Goal: Task Accomplishment & Management: Manage account settings

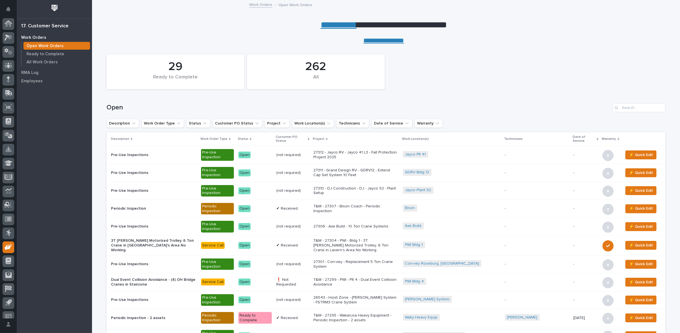
scroll to position [6, 0]
click at [332, 25] on link "**********" at bounding box center [339, 24] width 36 height 9
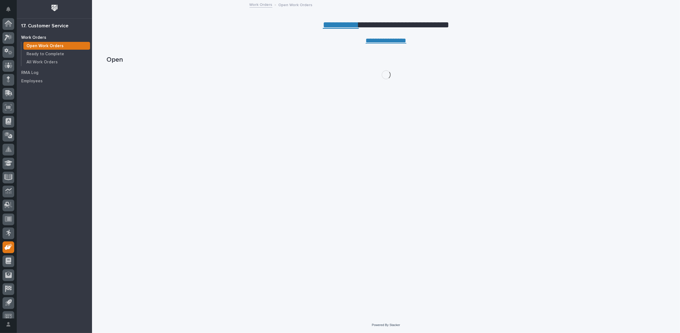
scroll to position [6, 0]
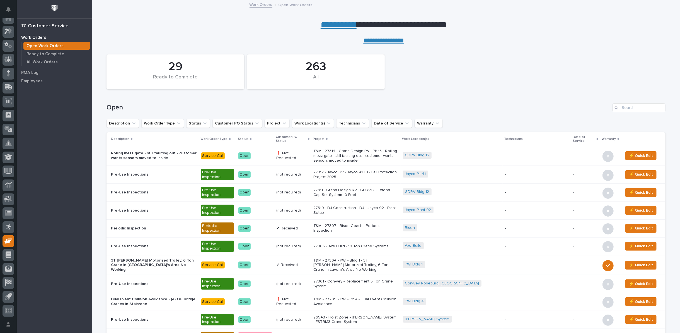
click at [330, 25] on link "**********" at bounding box center [339, 24] width 36 height 9
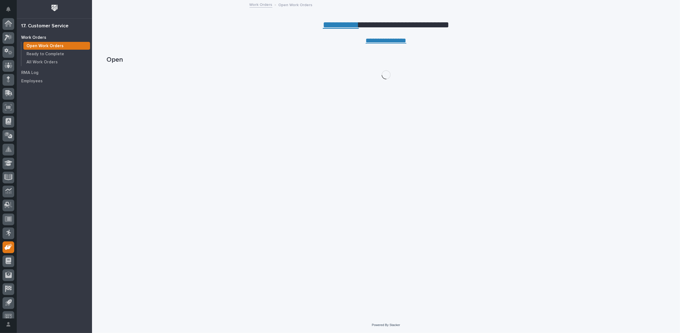
scroll to position [6, 0]
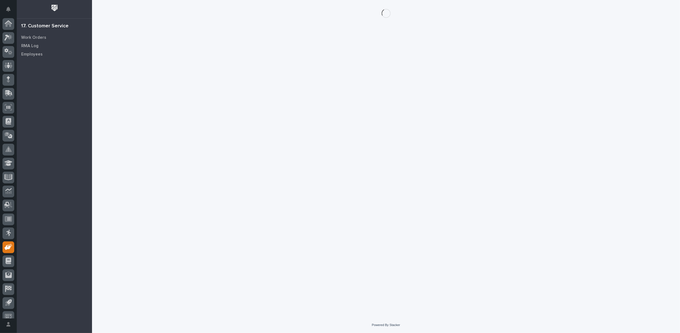
scroll to position [6, 0]
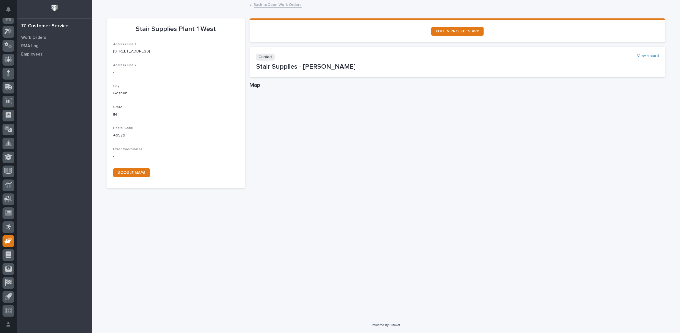
click at [265, 5] on link "Back to Open Work Orders" at bounding box center [278, 4] width 48 height 6
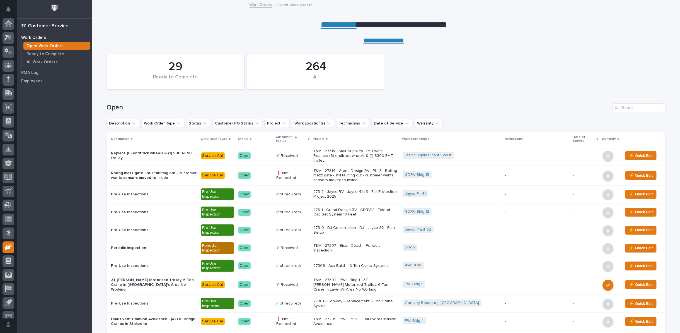
scroll to position [6, 0]
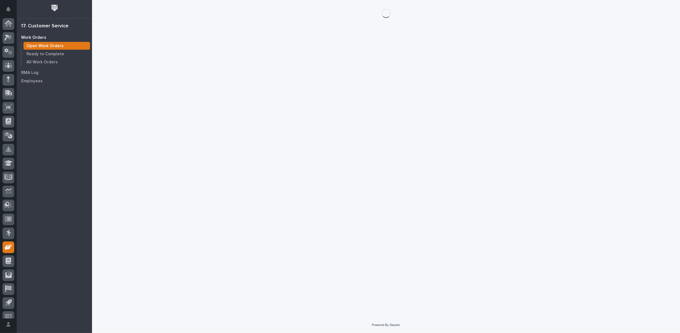
scroll to position [6, 0]
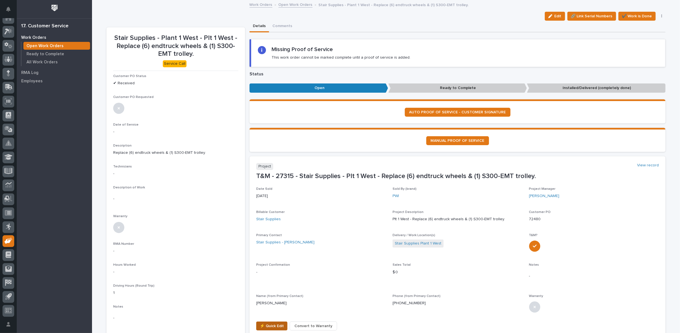
click at [272, 323] on span "⚡ Quick Edit" at bounding box center [272, 325] width 24 height 7
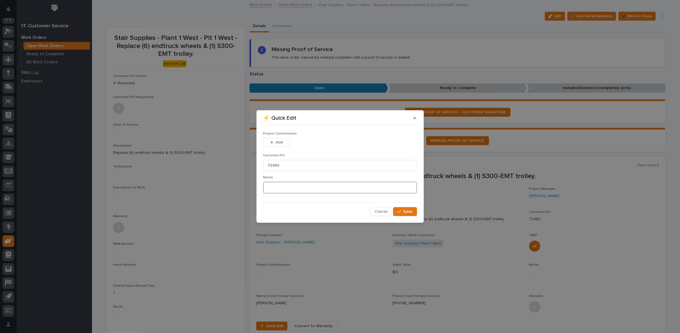
click at [276, 193] on textarea at bounding box center [340, 188] width 154 height 12
type textarea "*********"
click at [266, 165] on input "72480" at bounding box center [340, 165] width 154 height 11
type input "PO72480"
click at [277, 142] on span "Add" at bounding box center [279, 142] width 7 height 5
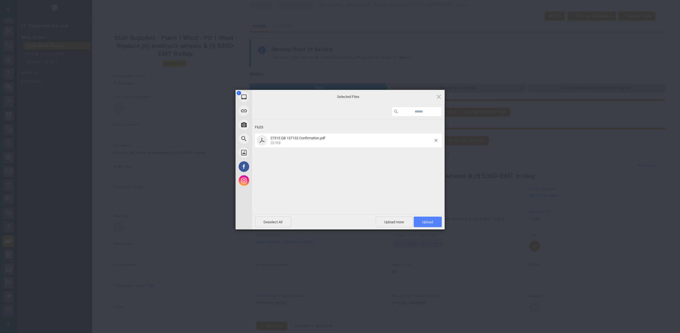
click at [433, 220] on span "Upload 1" at bounding box center [428, 221] width 28 height 11
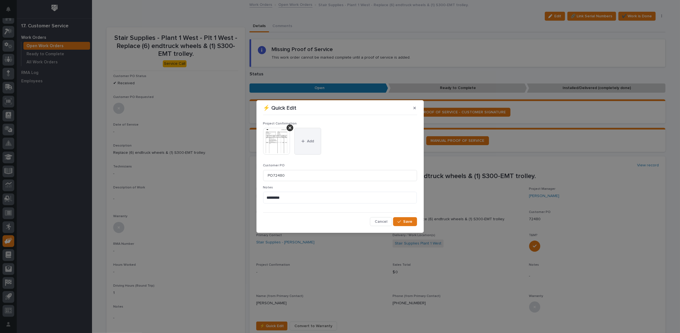
click at [304, 140] on icon "button" at bounding box center [302, 141] width 3 height 4
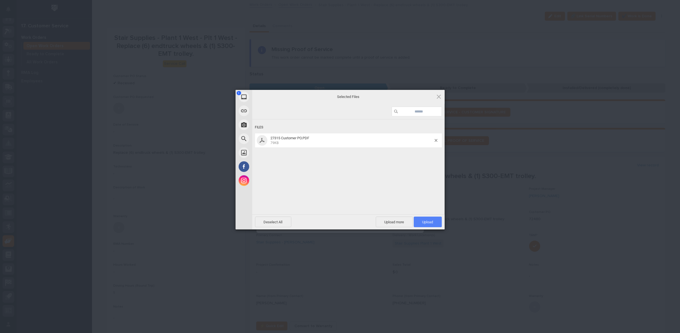
click at [428, 221] on span "Upload 1" at bounding box center [427, 222] width 11 height 4
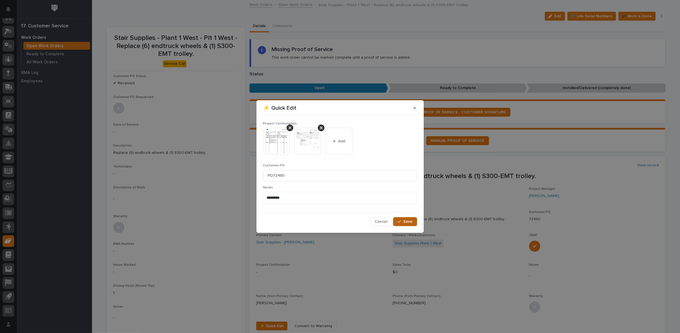
click at [407, 222] on span "Save" at bounding box center [407, 221] width 9 height 5
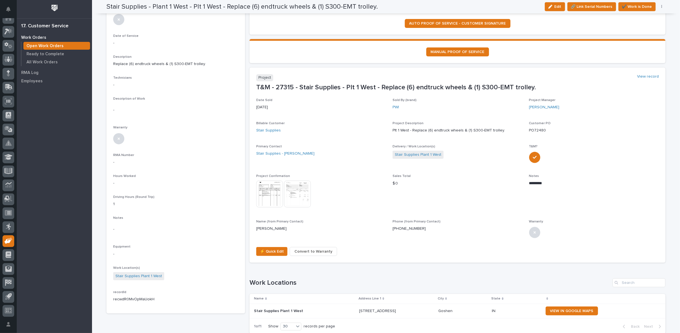
scroll to position [0, 0]
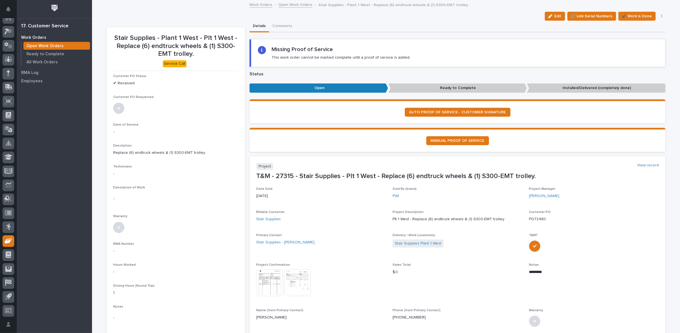
click at [288, 4] on link "Open Work Orders" at bounding box center [296, 4] width 34 height 6
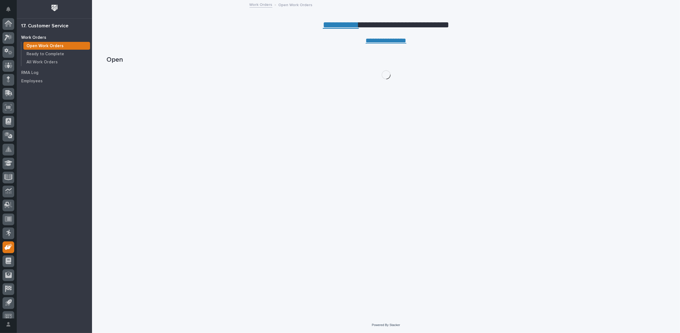
scroll to position [6, 0]
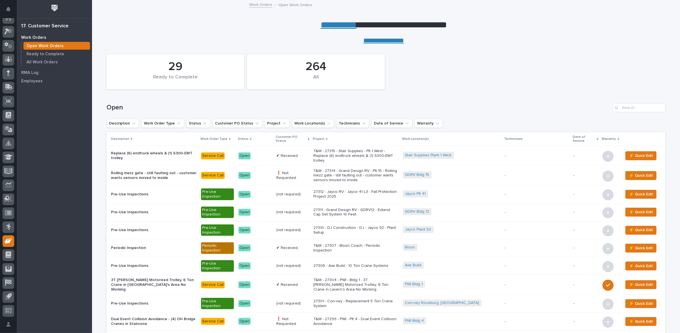
click at [617, 108] on div "Search" at bounding box center [617, 107] width 9 height 9
click at [627, 110] on input "Search" at bounding box center [639, 107] width 53 height 9
type input "26804"
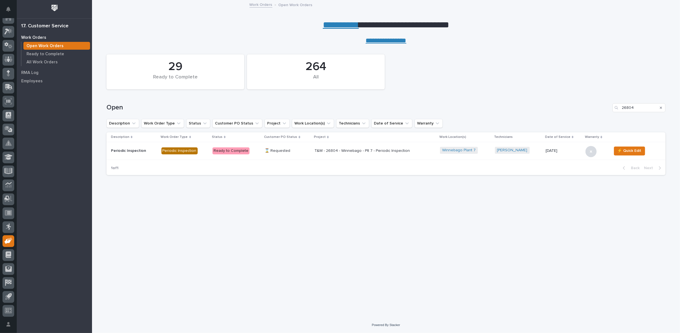
click at [341, 150] on p "T&M - 26804 - Winnebago - Plt 7 - Periodic Inspection" at bounding box center [364, 150] width 98 height 5
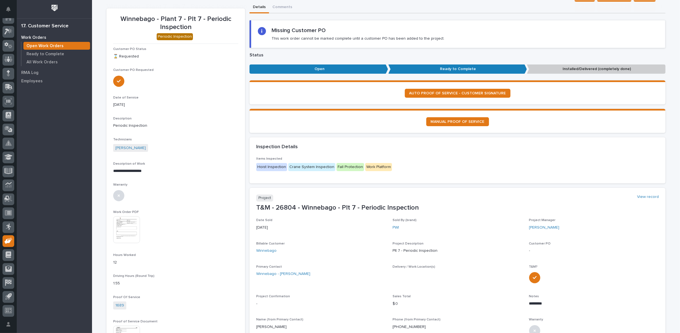
scroll to position [93, 0]
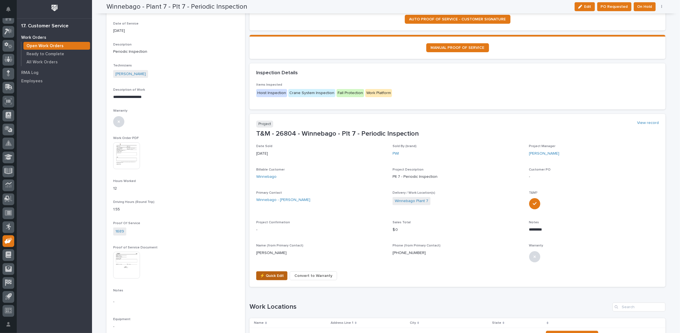
click at [263, 273] on span "⚡ Quick Edit" at bounding box center [272, 275] width 24 height 7
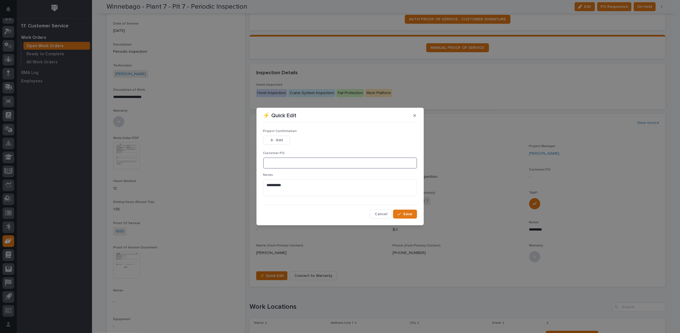
click at [268, 162] on input at bounding box center [340, 162] width 154 height 11
type input "T000193199"
click at [274, 140] on div "button" at bounding box center [273, 140] width 6 height 4
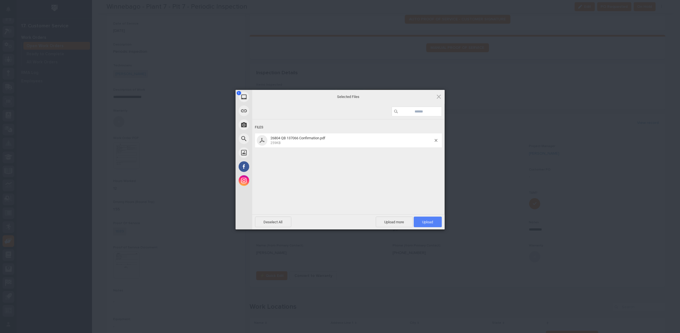
click at [423, 225] on span "Upload 1" at bounding box center [428, 221] width 28 height 11
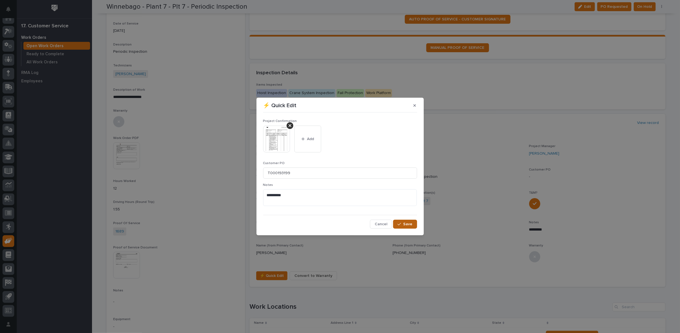
click at [403, 224] on div "button" at bounding box center [401, 224] width 6 height 4
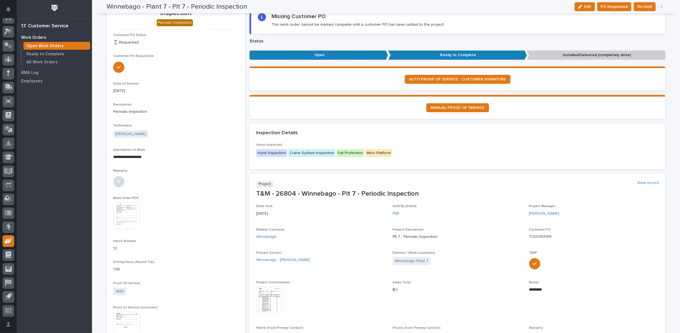
scroll to position [0, 0]
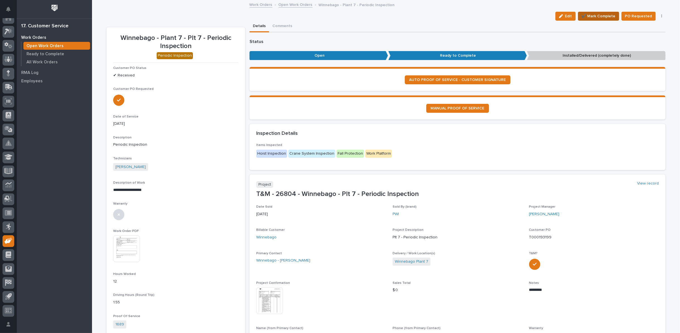
click at [591, 16] on span "✔️ Mark Complete" at bounding box center [599, 16] width 34 height 7
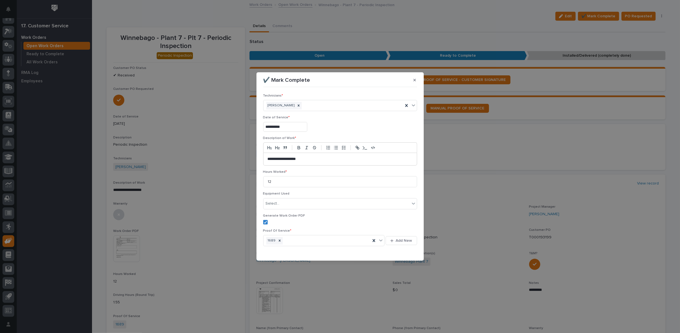
scroll to position [13, 0]
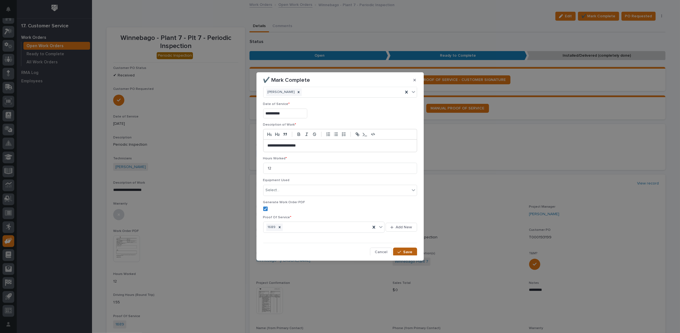
click at [400, 251] on div "button" at bounding box center [401, 252] width 6 height 4
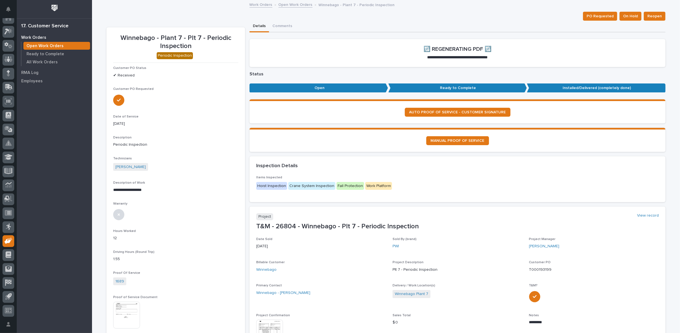
click at [283, 3] on link "Open Work Orders" at bounding box center [296, 4] width 34 height 6
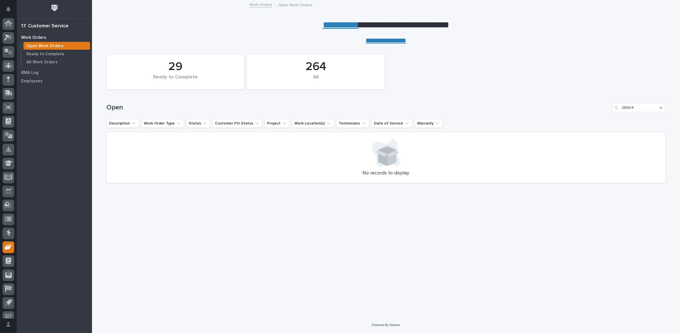
scroll to position [6, 0]
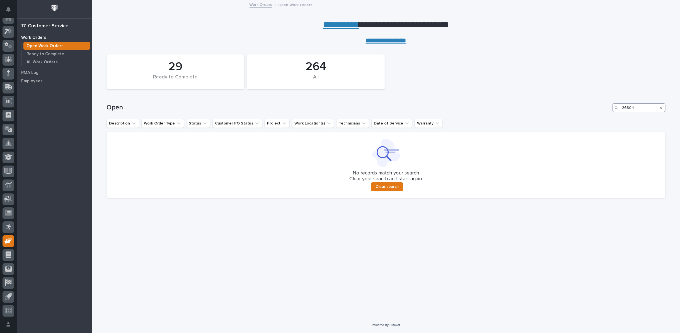
drag, startPoint x: 631, startPoint y: 106, endPoint x: 597, endPoint y: 107, distance: 33.5
click at [598, 107] on div "Open 26804" at bounding box center [386, 107] width 559 height 9
type input "27104"
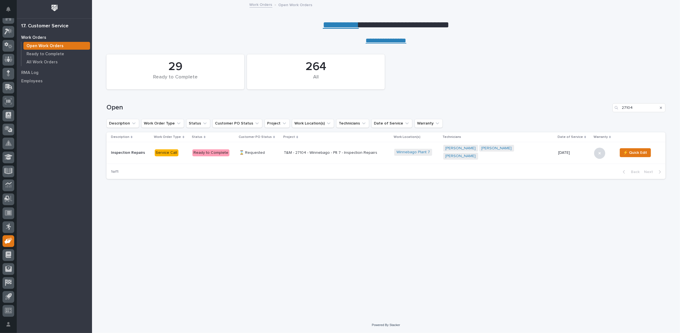
click at [314, 151] on p "T&M - 27104 - Winnebago - Plt 7 - Inspection Repairs" at bounding box center [333, 152] width 98 height 5
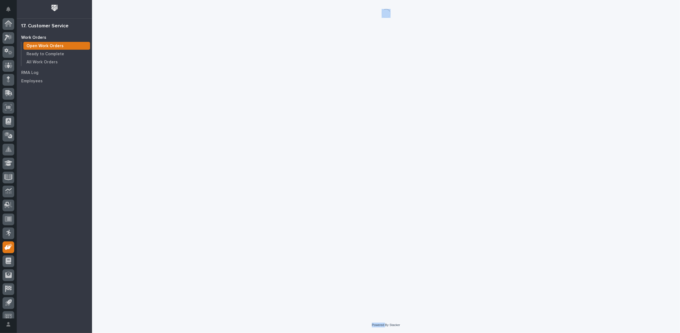
scroll to position [6, 0]
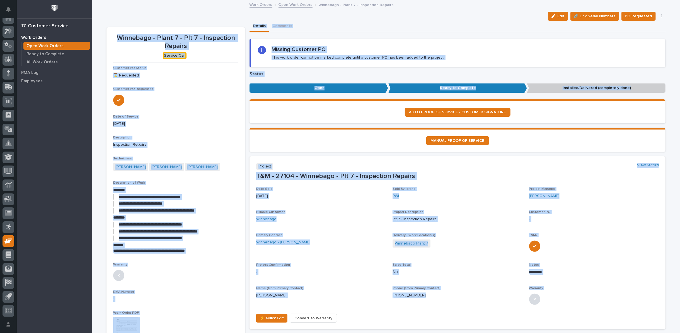
click at [224, 122] on p "09/02/2025" at bounding box center [175, 124] width 125 height 6
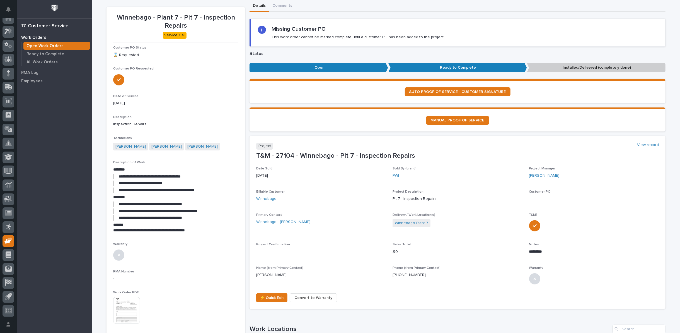
scroll to position [62, 0]
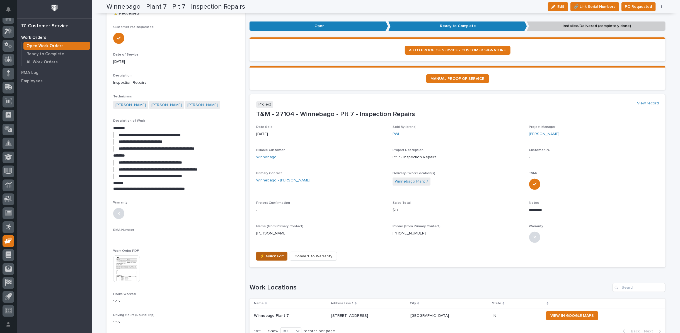
click at [270, 256] on span "⚡ Quick Edit" at bounding box center [272, 256] width 24 height 7
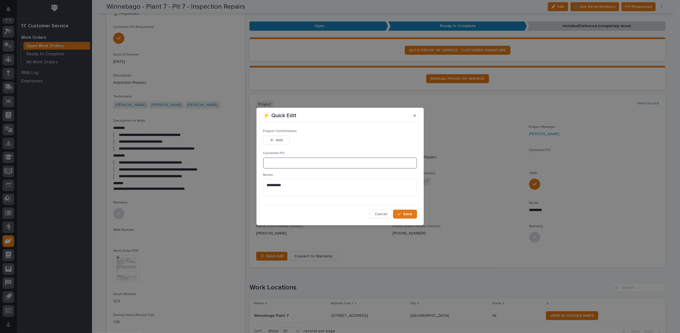
click at [289, 164] on input at bounding box center [340, 162] width 154 height 11
type input "T000193199"
click at [272, 141] on icon "button" at bounding box center [271, 139] width 3 height 3
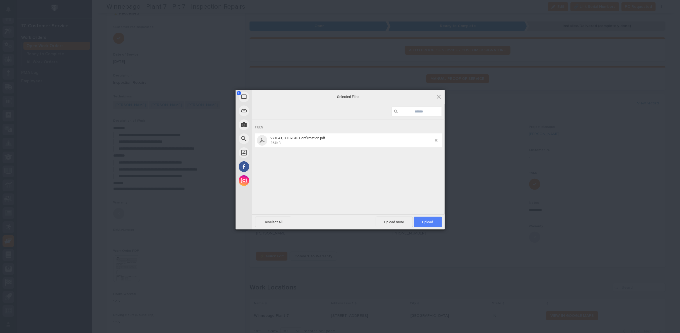
click at [427, 224] on span "Upload 1" at bounding box center [428, 221] width 28 height 11
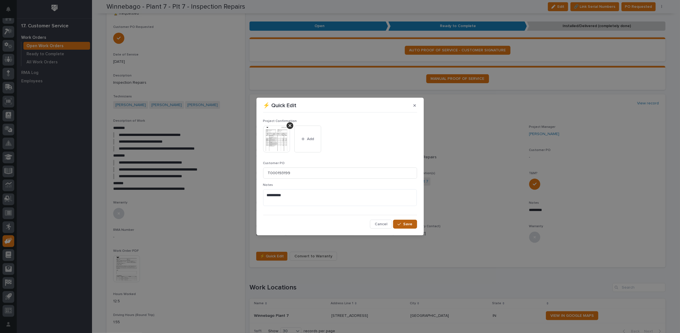
click at [408, 226] on span "Save" at bounding box center [407, 223] width 9 height 5
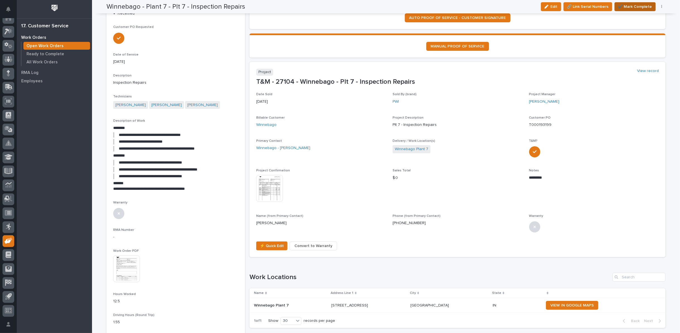
click at [631, 6] on span "✔️ Mark Complete" at bounding box center [635, 6] width 34 height 7
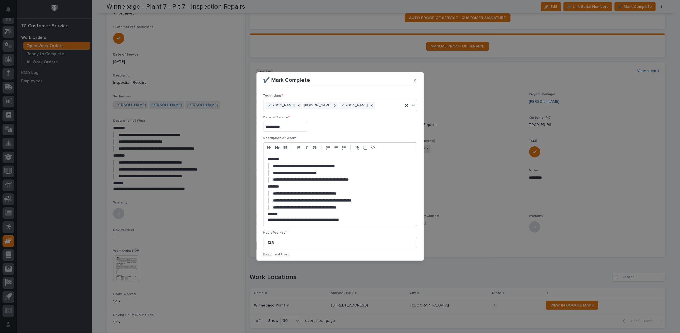
scroll to position [74, 0]
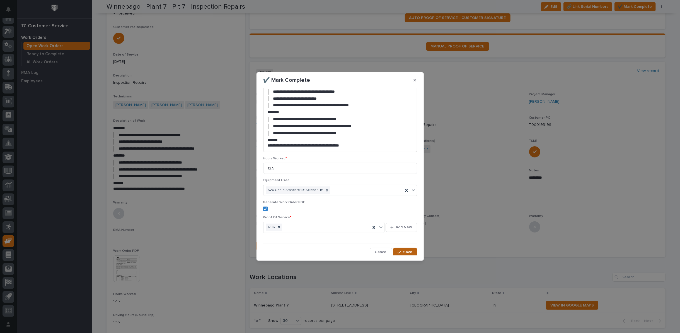
click at [398, 250] on icon "button" at bounding box center [399, 252] width 3 height 4
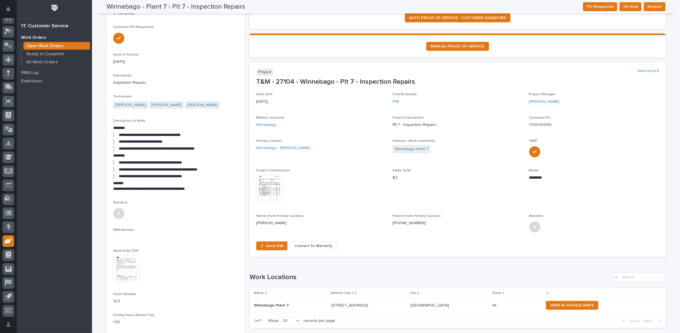
scroll to position [0, 0]
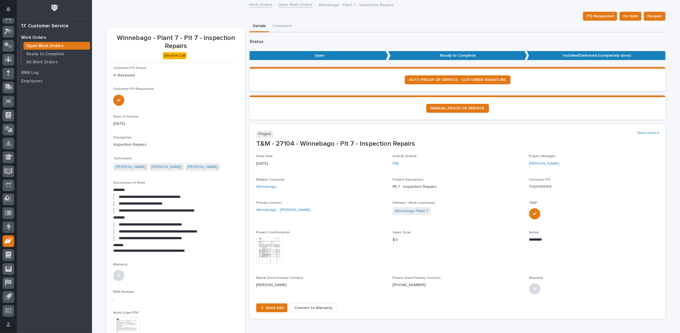
click at [284, 5] on link "Open Work Orders" at bounding box center [296, 4] width 34 height 6
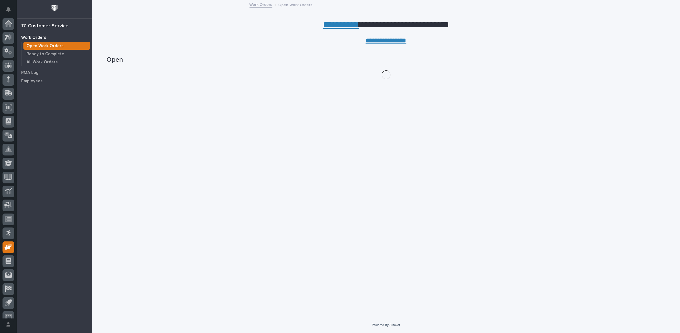
scroll to position [6, 0]
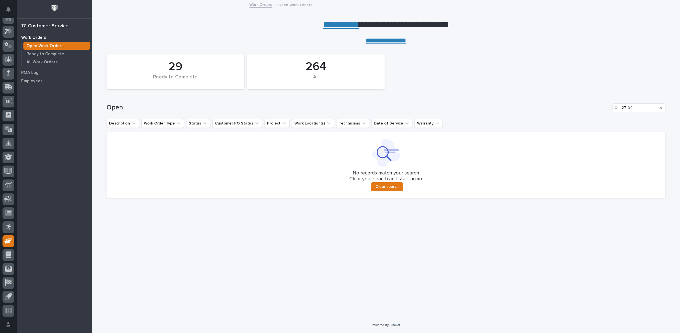
click at [662, 107] on icon "Search" at bounding box center [661, 108] width 2 height 2
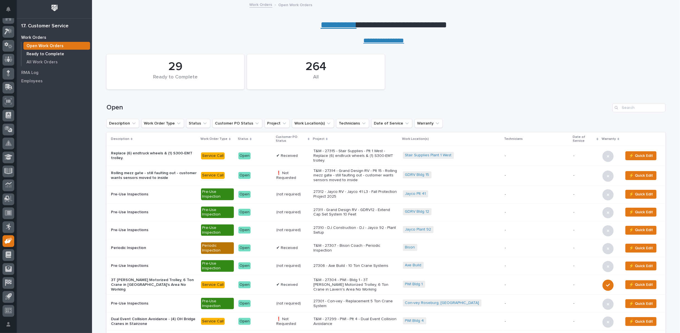
click at [49, 54] on p "Ready to Complete" at bounding box center [45, 54] width 38 height 5
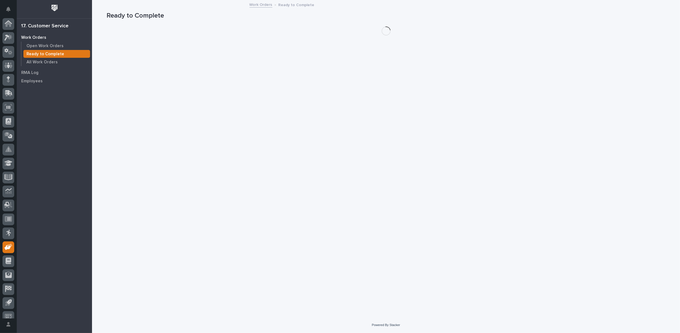
scroll to position [6, 0]
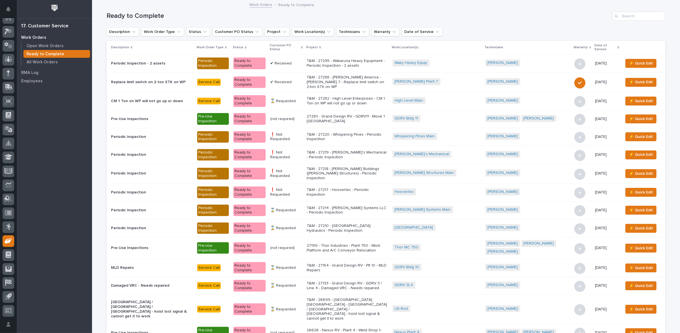
click at [303, 46] on icon at bounding box center [302, 47] width 2 height 3
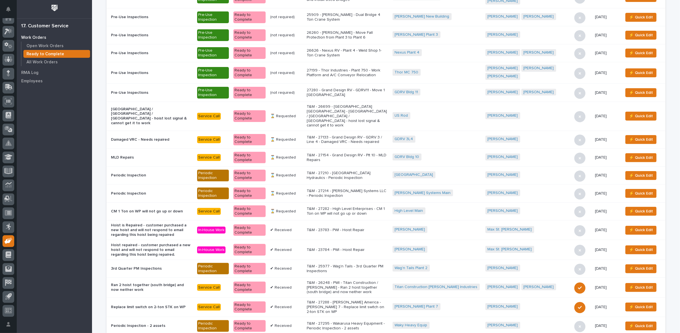
scroll to position [62, 0]
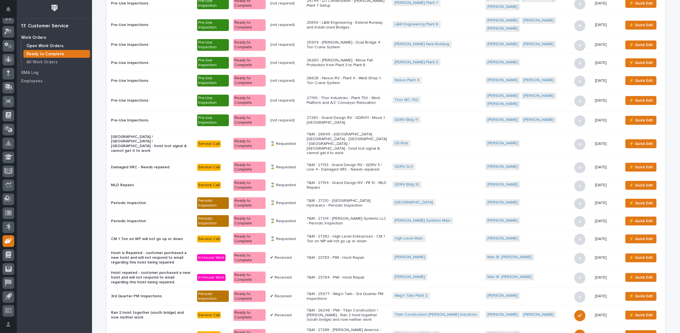
click at [54, 45] on p "Open Work Orders" at bounding box center [44, 45] width 37 height 5
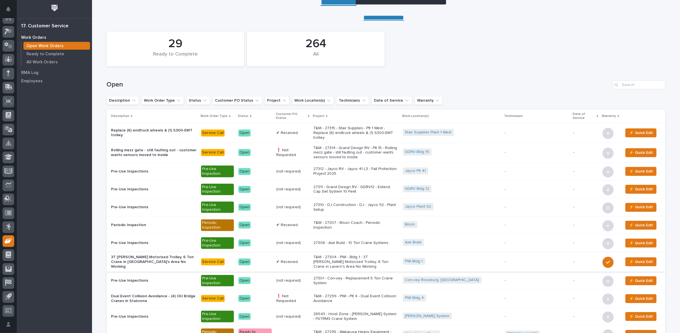
scroll to position [31, 0]
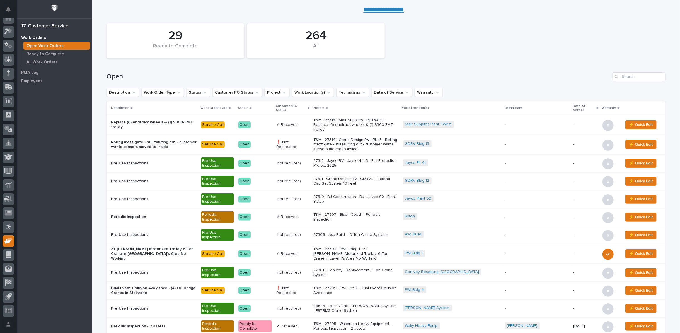
click at [383, 286] on p "T&M - 27299 - PWI - Plt 4 - Dual Event Collision Avoidance" at bounding box center [355, 290] width 85 height 9
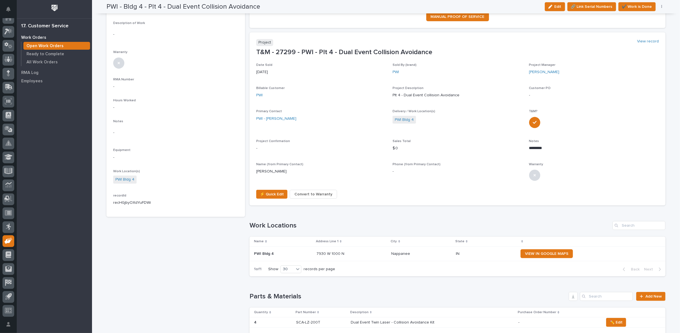
scroll to position [124, 0]
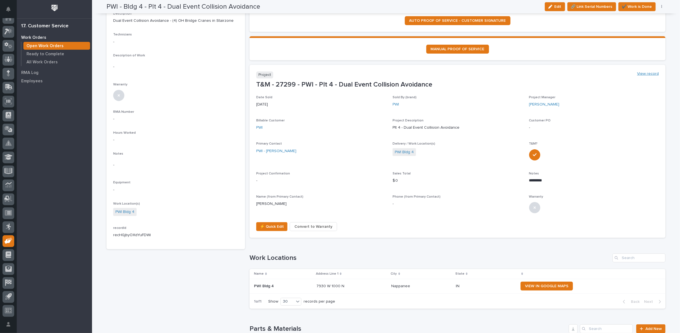
click at [643, 71] on link "View record" at bounding box center [648, 73] width 22 height 5
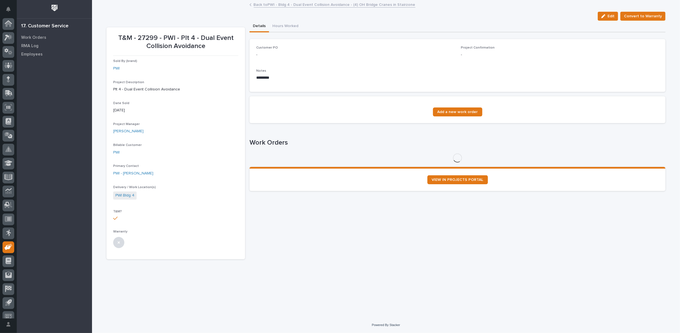
scroll to position [6, 0]
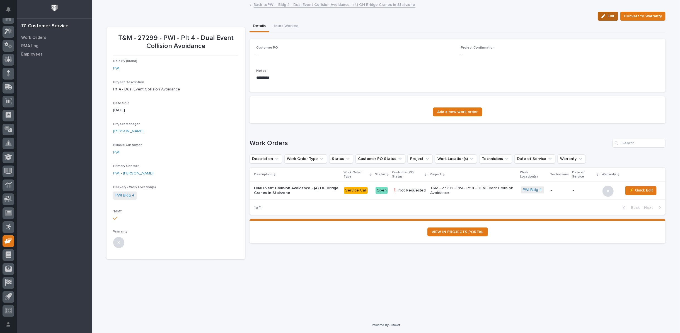
click at [605, 17] on icon "button" at bounding box center [603, 16] width 4 height 4
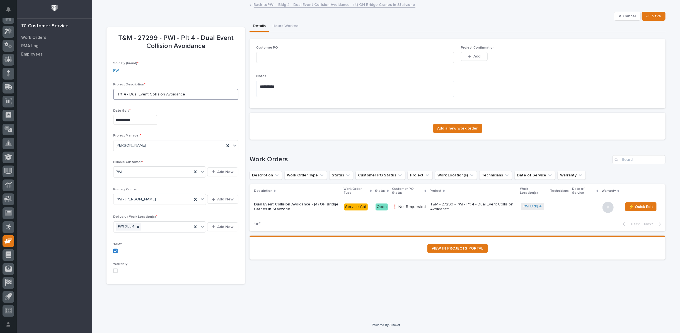
click at [196, 95] on input "Plt 4 - Dual Event Collision Avoidance" at bounding box center [175, 94] width 125 height 11
paste input "Asset ID: PWI101176"
type input "Plt 4 - Dual Event Collision Avoidance - Asset ID: PWI101176"
click at [654, 17] on span "Save" at bounding box center [656, 16] width 9 height 5
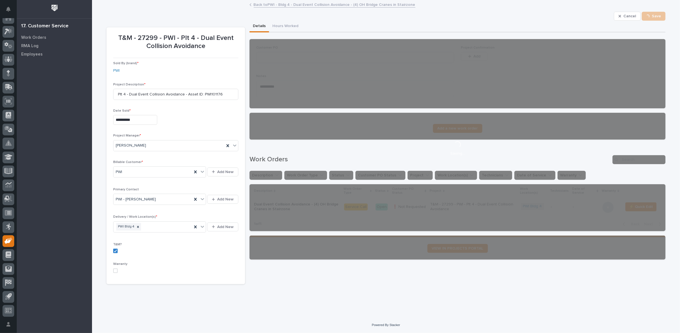
click at [281, 5] on link "Back to PWI - Bldg 4 - Dual Event Collision Avoidance - (4) OH Bridge Cranes in…" at bounding box center [335, 4] width 162 height 6
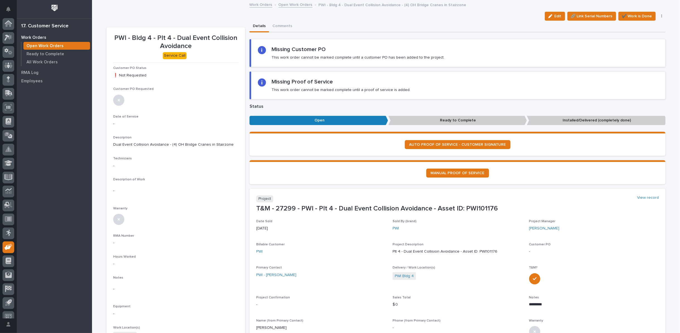
scroll to position [6, 0]
click at [553, 15] on div "button" at bounding box center [551, 16] width 6 height 4
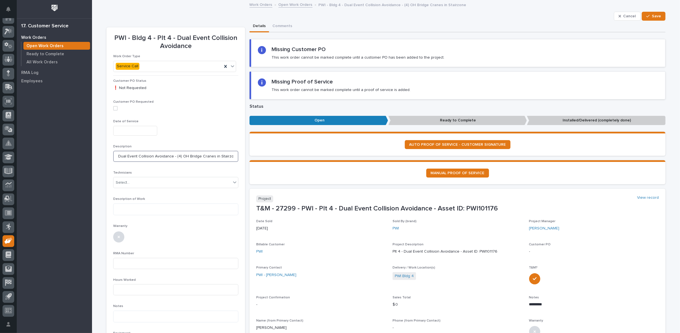
click at [230, 156] on input "Dual Event Collision Avoidance - (4) OH Bridge Cranes in Stairzone" at bounding box center [175, 156] width 125 height 11
paste input "Asset ID: PWI101176"
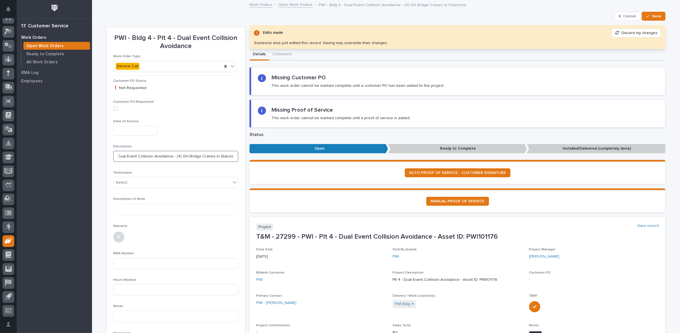
scroll to position [0, 34]
type input "Dual Event Collision Avoidance - (4) OH Bridge Cranes in Stairzone- Asset ID: P…"
click at [653, 12] on button "Save" at bounding box center [654, 16] width 24 height 9
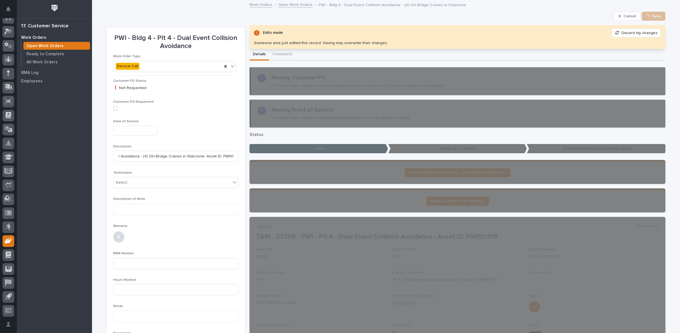
scroll to position [0, 0]
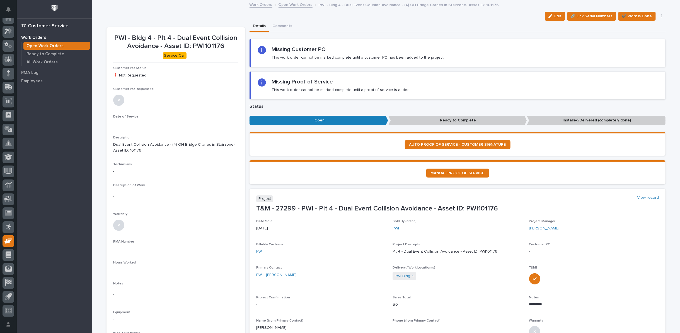
click at [285, 5] on link "Open Work Orders" at bounding box center [296, 4] width 34 height 6
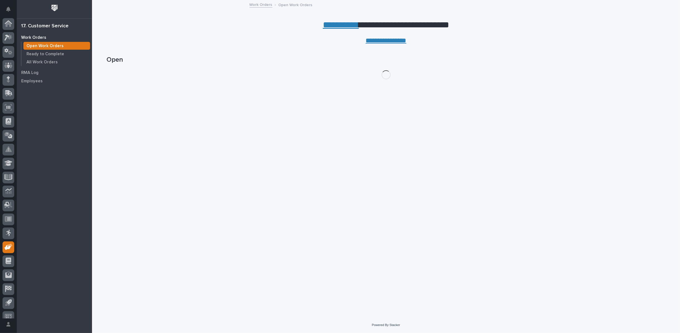
scroll to position [6, 0]
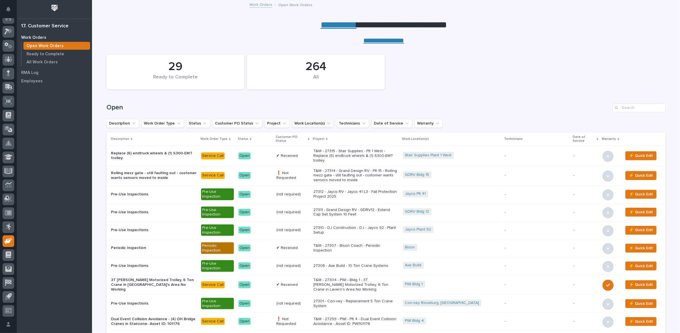
click at [326, 124] on icon "Work Location(s)" at bounding box center [329, 123] width 6 height 6
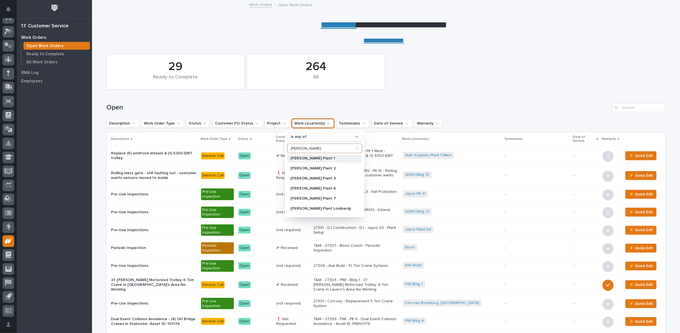
scroll to position [59, 0]
type input "brinkley"
click at [307, 171] on p "[PERSON_NAME] Plant 7" at bounding box center [322, 170] width 63 height 4
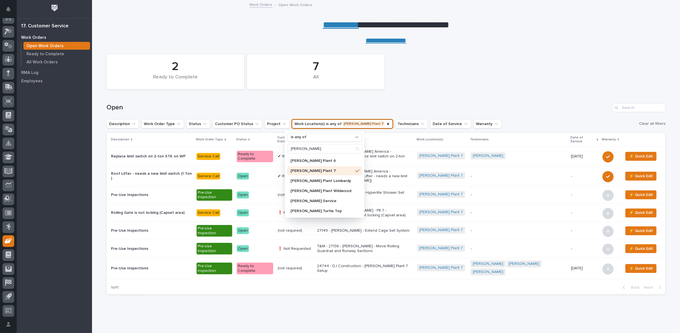
click at [307, 171] on p "[PERSON_NAME] Plant 7" at bounding box center [322, 171] width 63 height 4
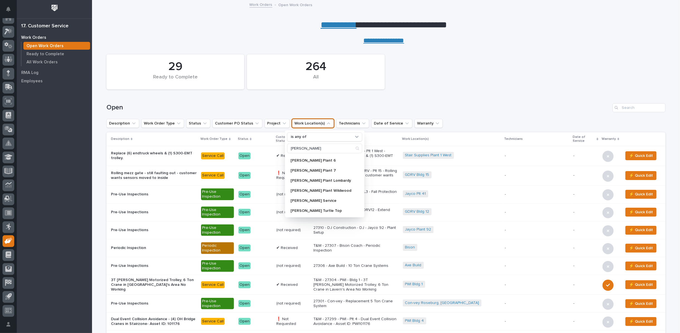
click at [461, 97] on div "Open" at bounding box center [386, 105] width 559 height 27
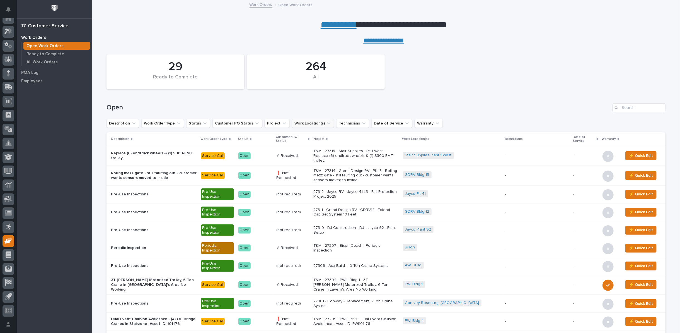
click at [326, 122] on icon "Work Location(s)" at bounding box center [329, 123] width 6 height 6
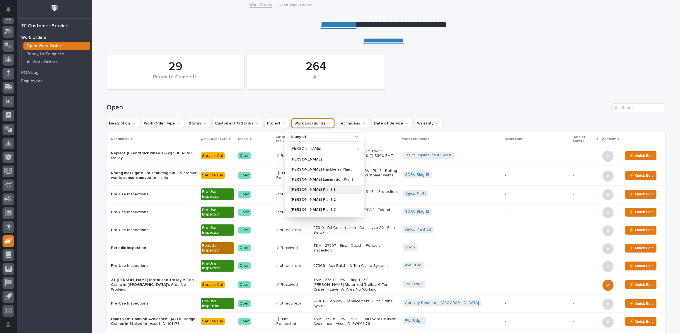
scroll to position [59, 0]
type input "brinkley"
click at [302, 169] on p "[PERSON_NAME] Plant 7" at bounding box center [322, 170] width 63 height 4
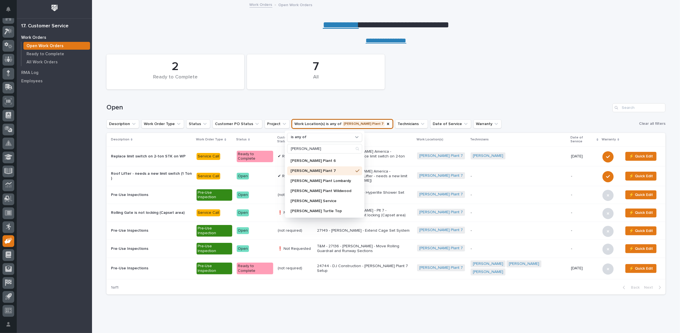
click at [497, 100] on div "Open" at bounding box center [386, 105] width 559 height 27
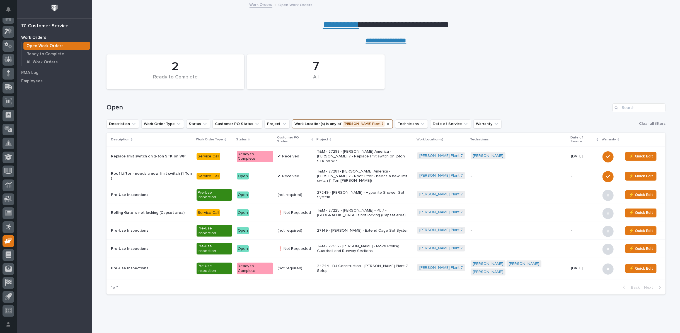
click at [387, 123] on icon "Work Location(s)" at bounding box center [388, 124] width 2 height 2
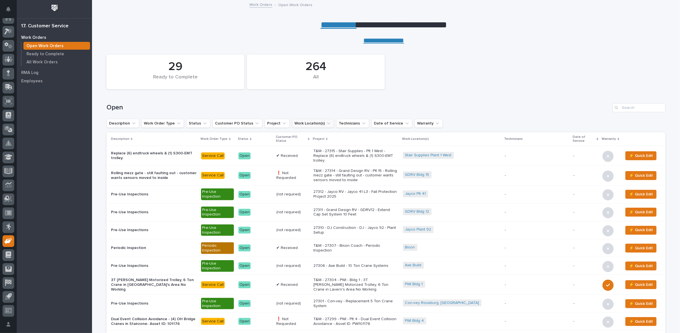
click at [332, 25] on link "**********" at bounding box center [339, 24] width 36 height 9
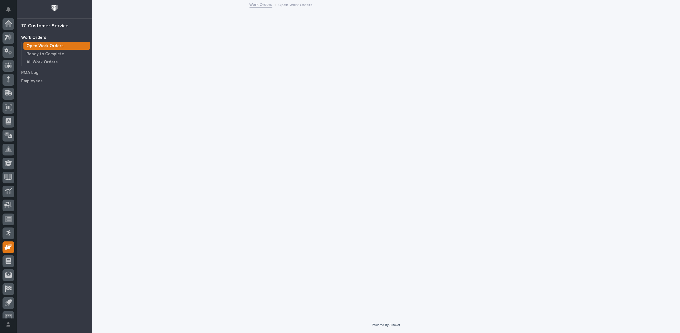
scroll to position [6, 0]
